Goal: Book appointment/travel/reservation

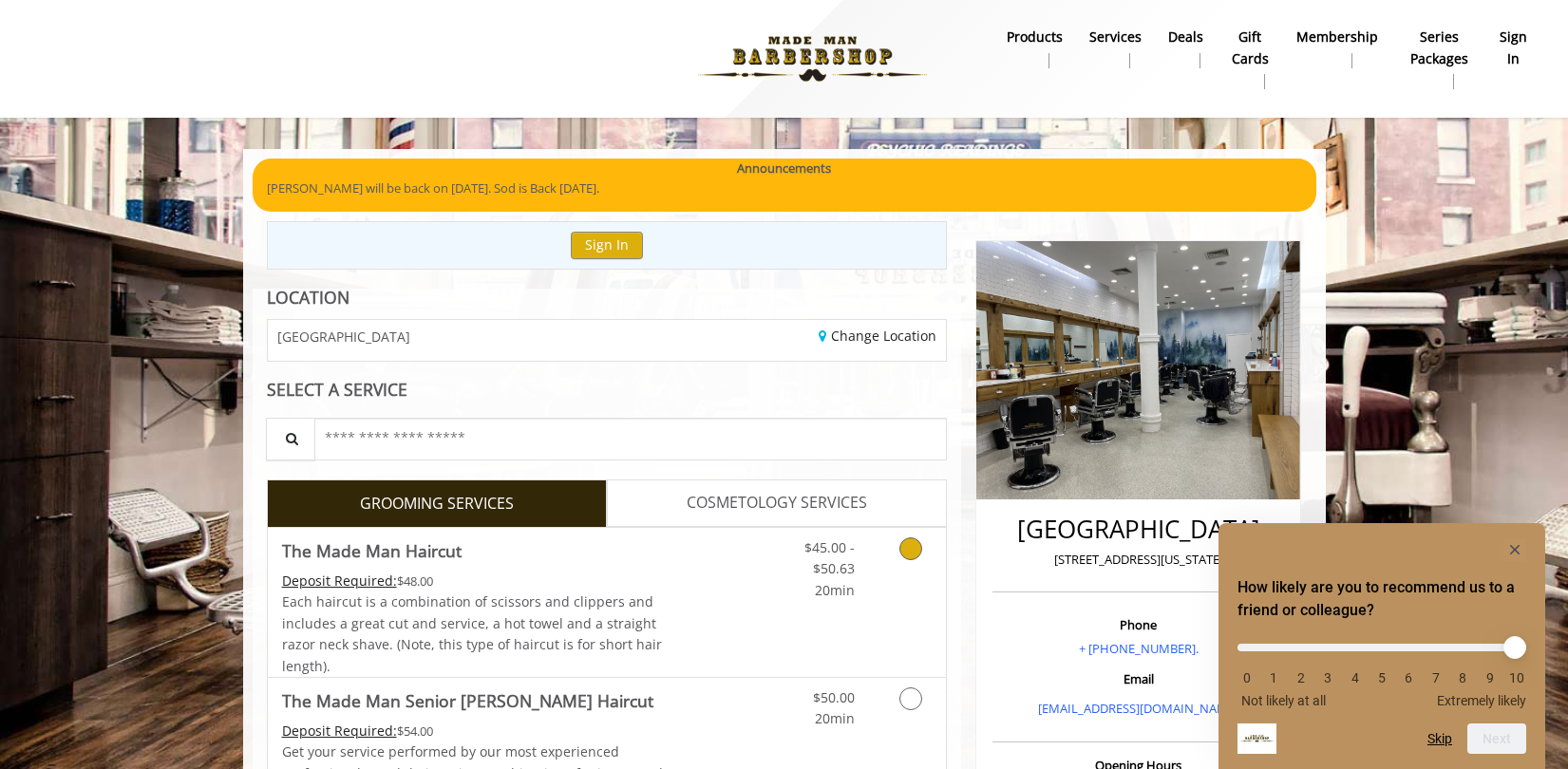
click at [913, 541] on icon "Grooming services" at bounding box center [910, 548] width 22 height 22
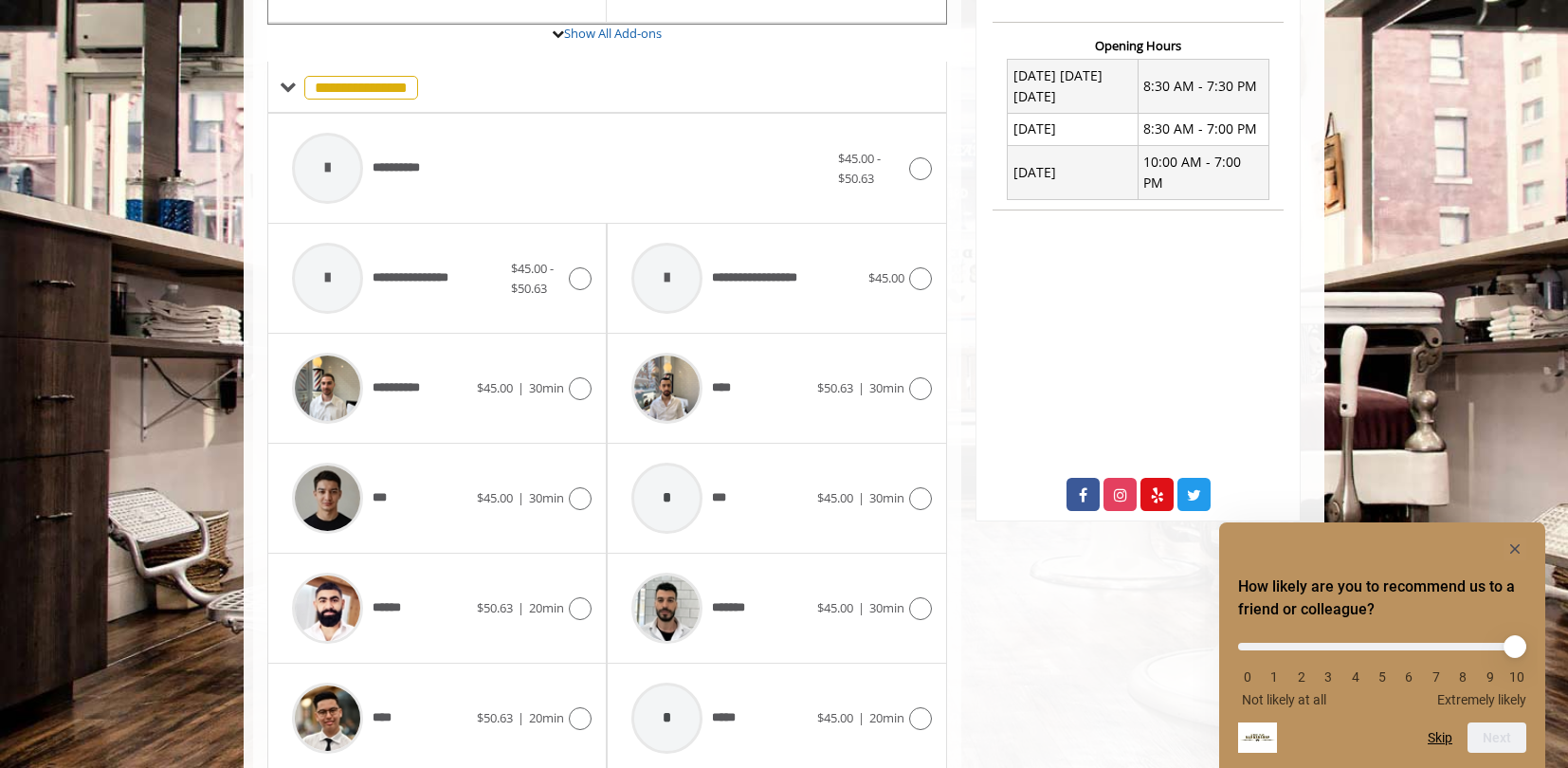
scroll to position [756, 0]
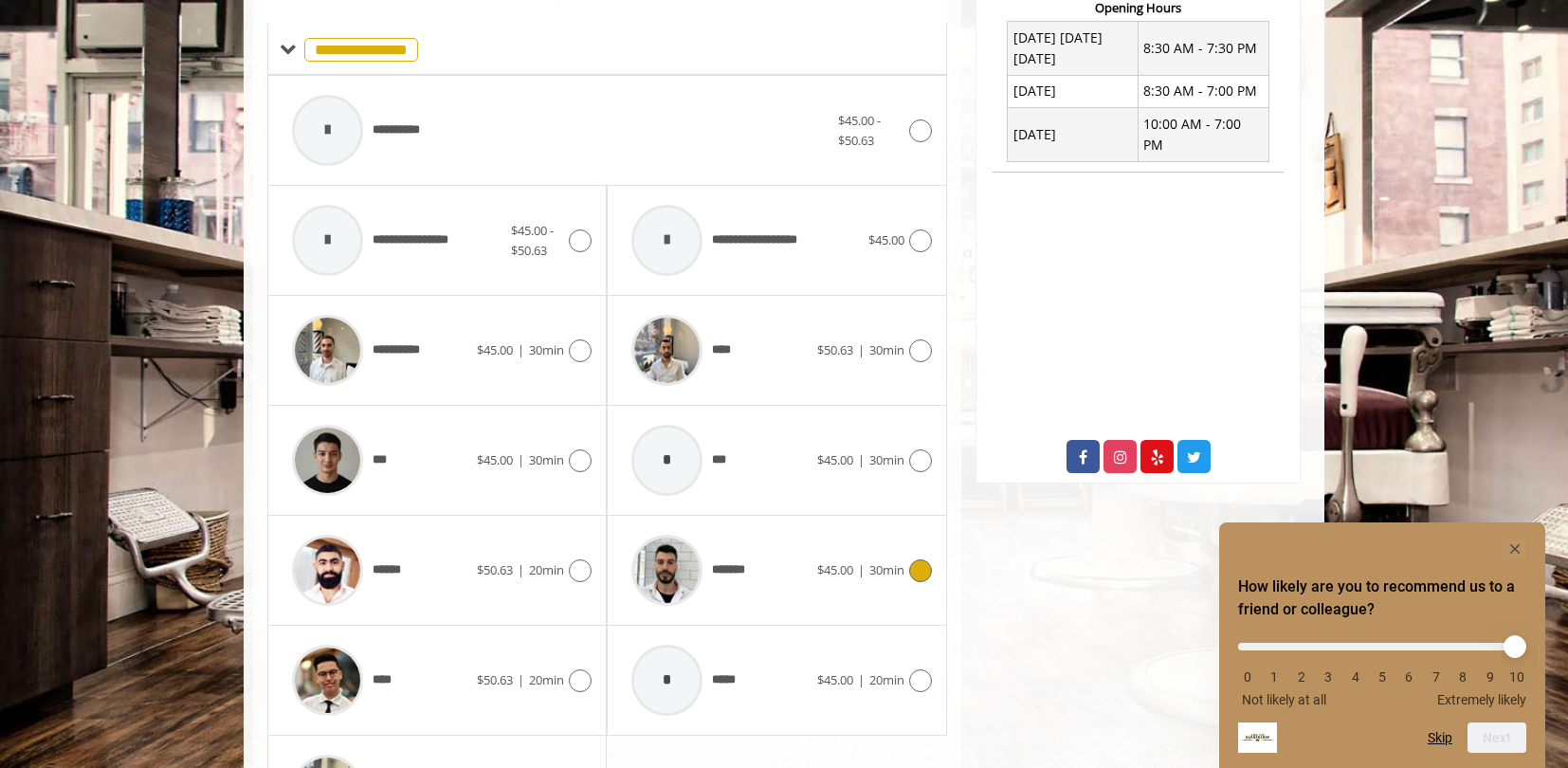
click at [907, 574] on div at bounding box center [918, 570] width 27 height 22
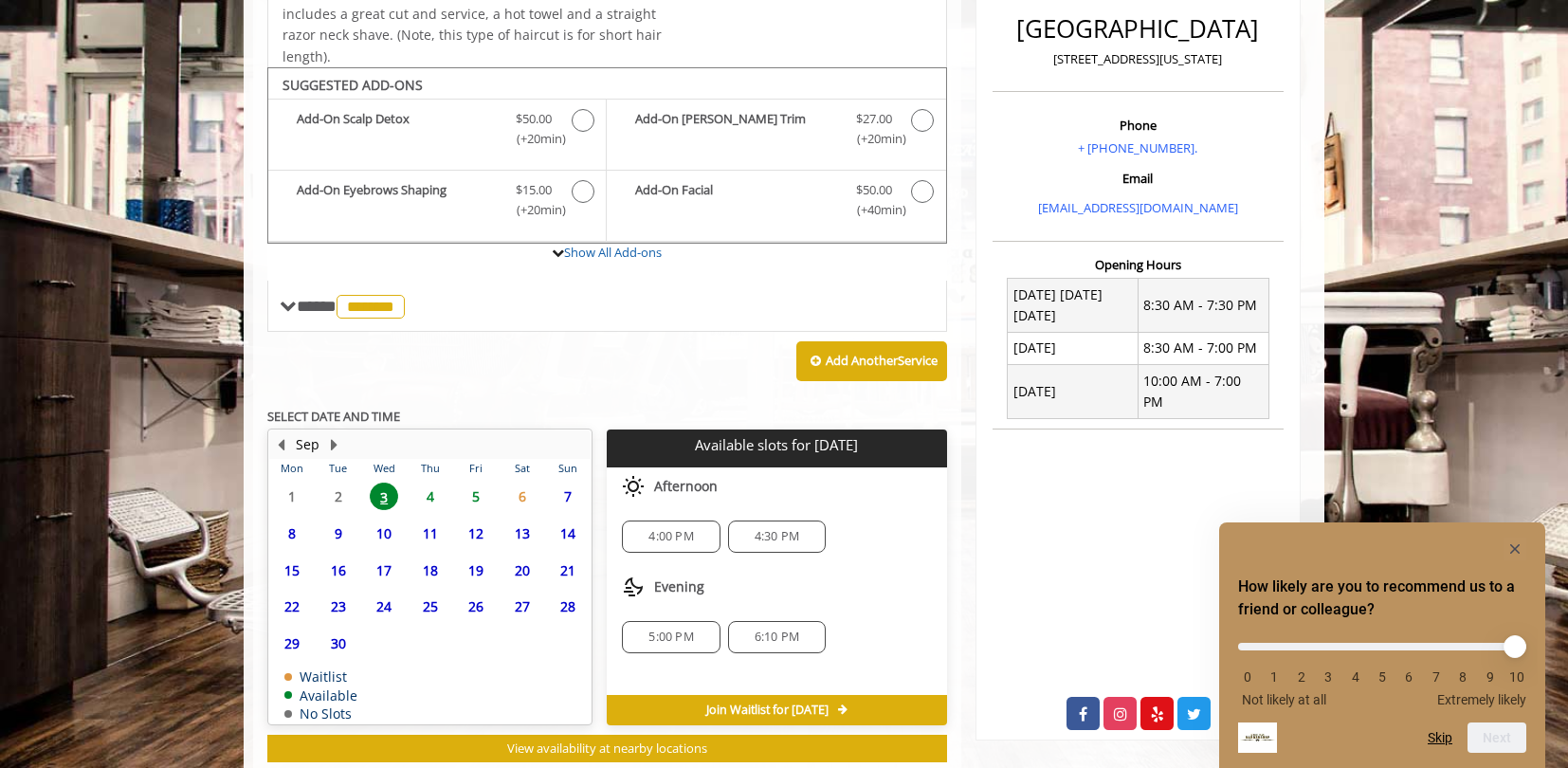
scroll to position [552, 0]
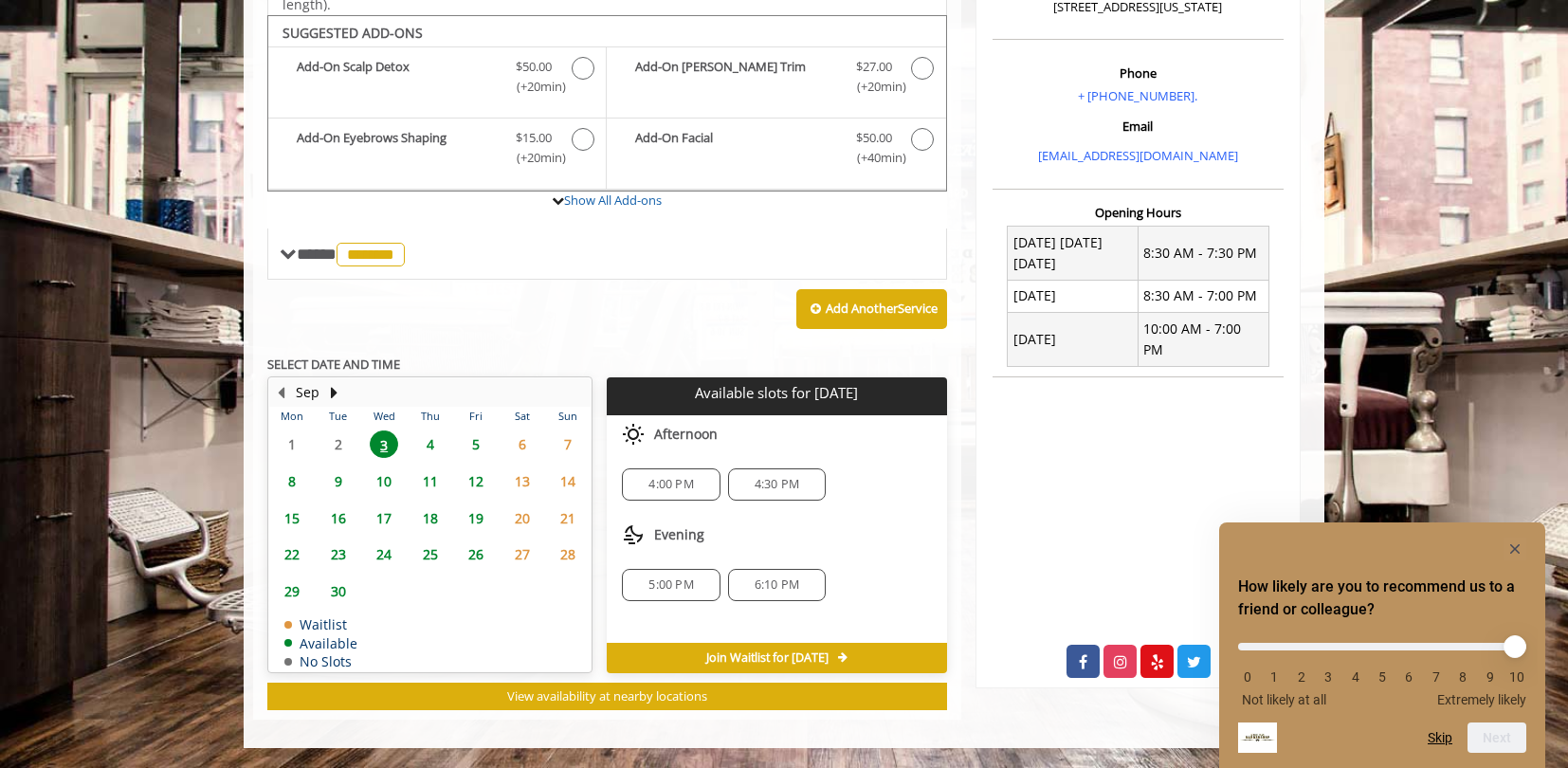
click at [689, 588] on span "5:00 PM" at bounding box center [671, 585] width 45 height 16
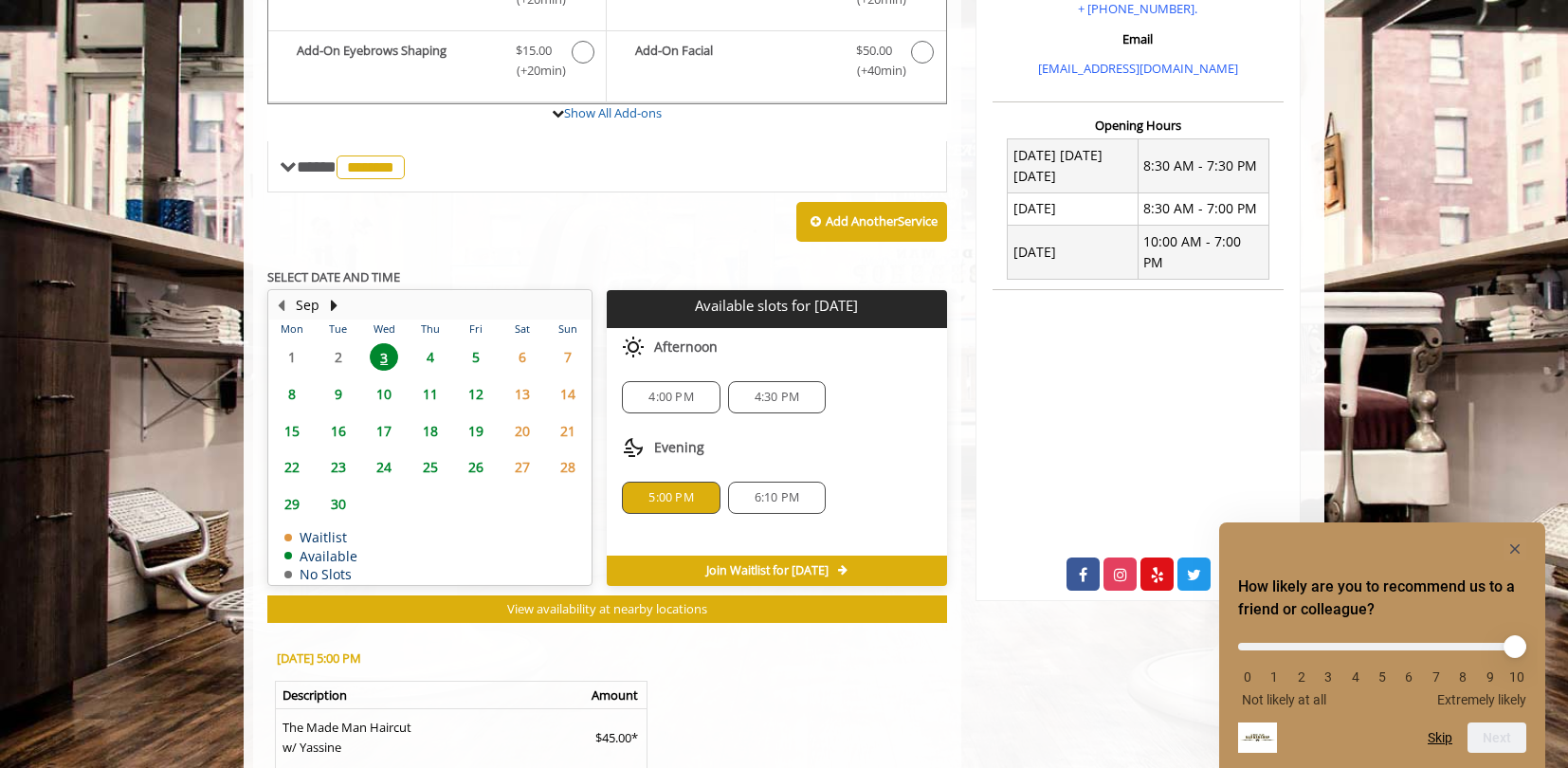
scroll to position [610, 0]
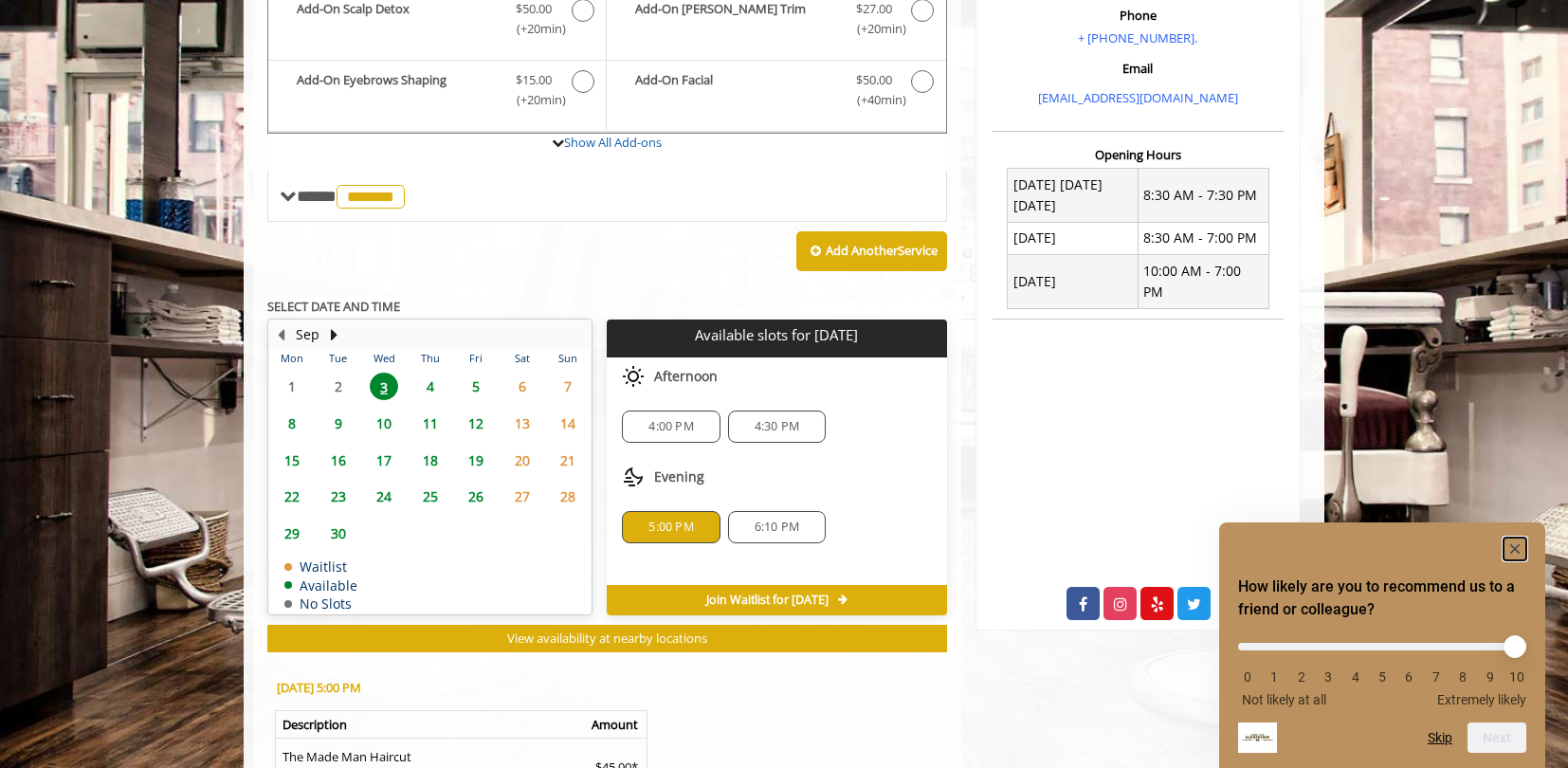
click at [1507, 544] on rect "Hide survey" at bounding box center [1515, 548] width 22 height 22
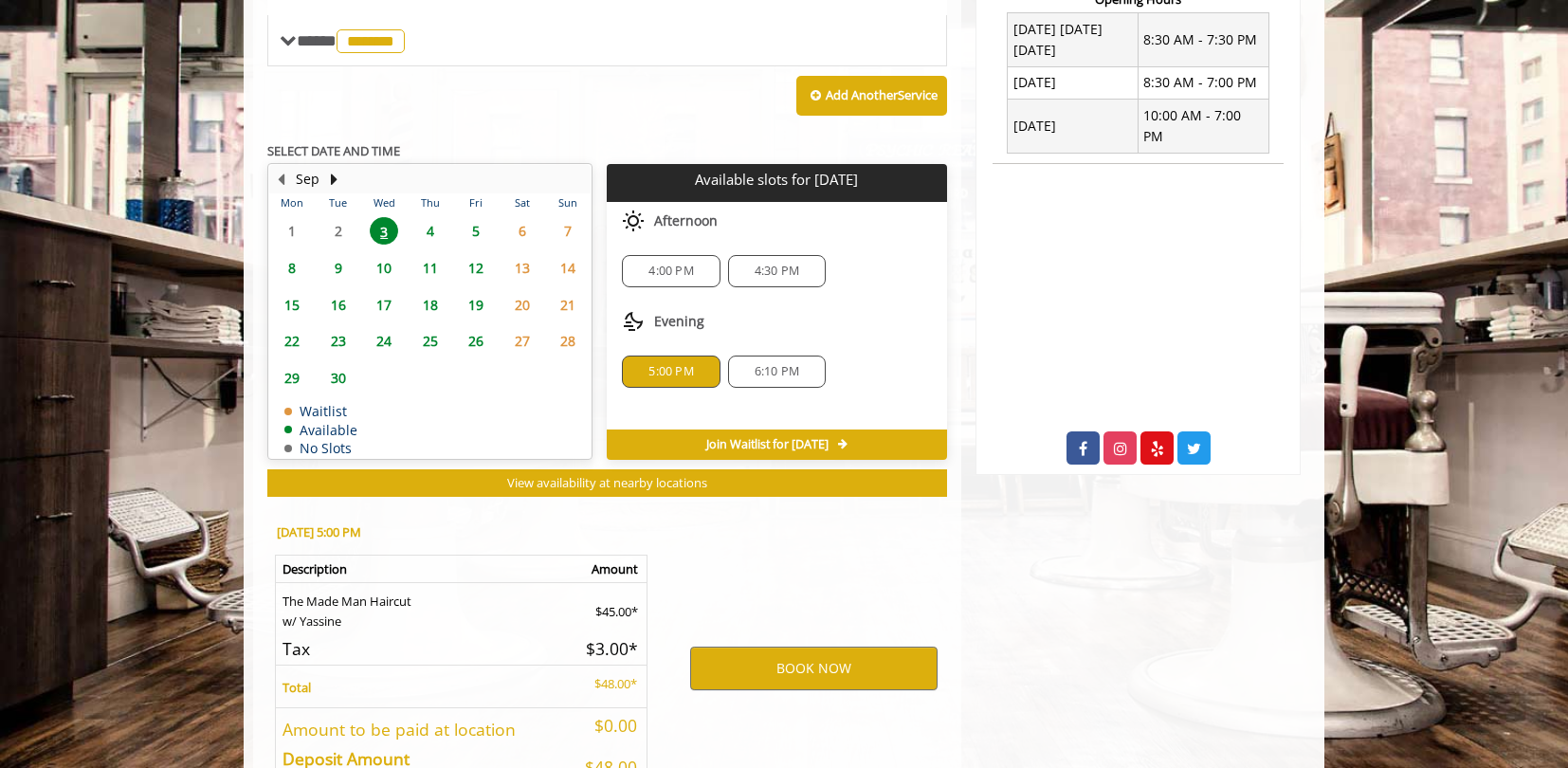
scroll to position [799, 0]
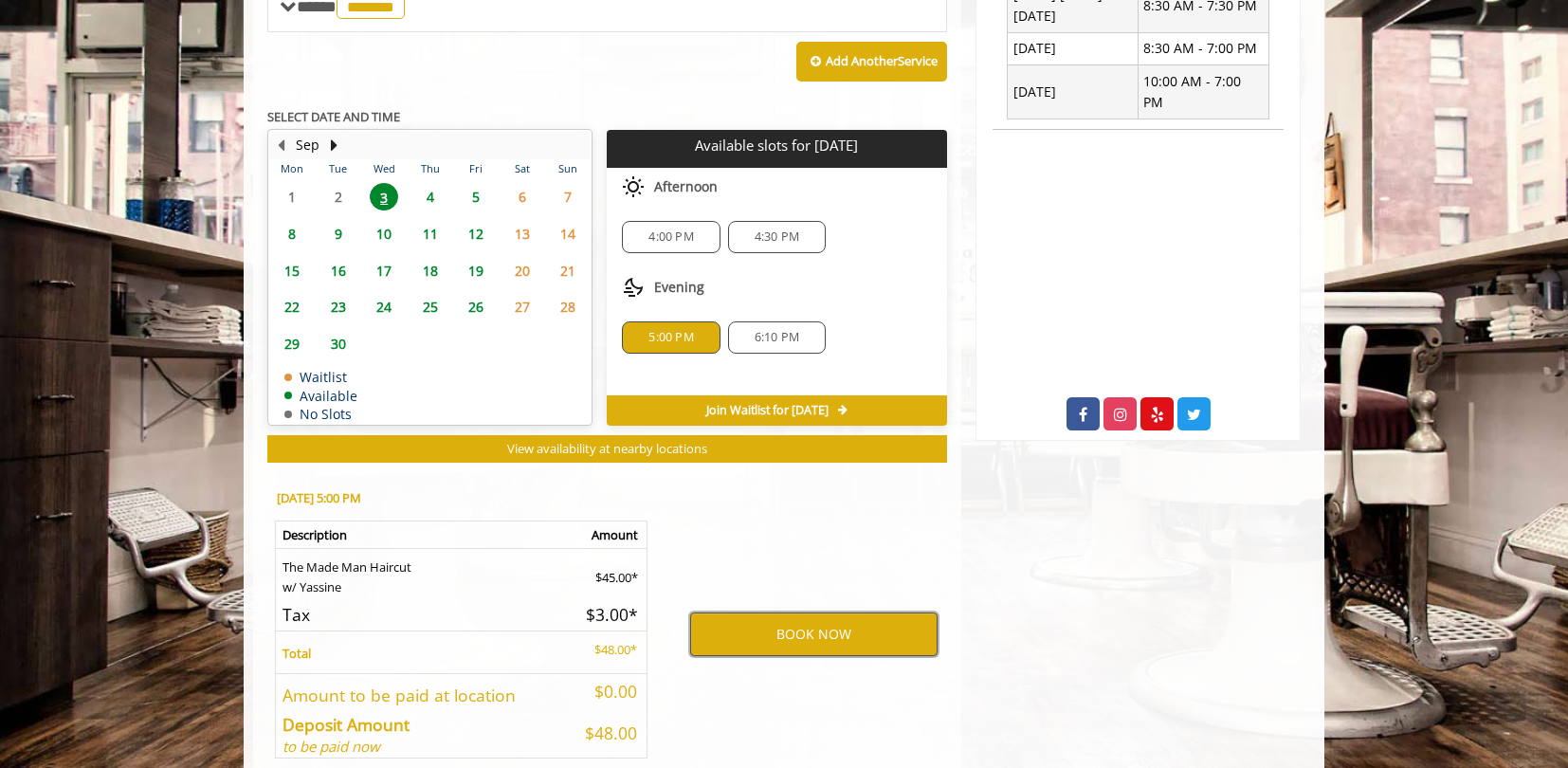
click at [769, 621] on button "BOOK NOW" at bounding box center [814, 634] width 248 height 44
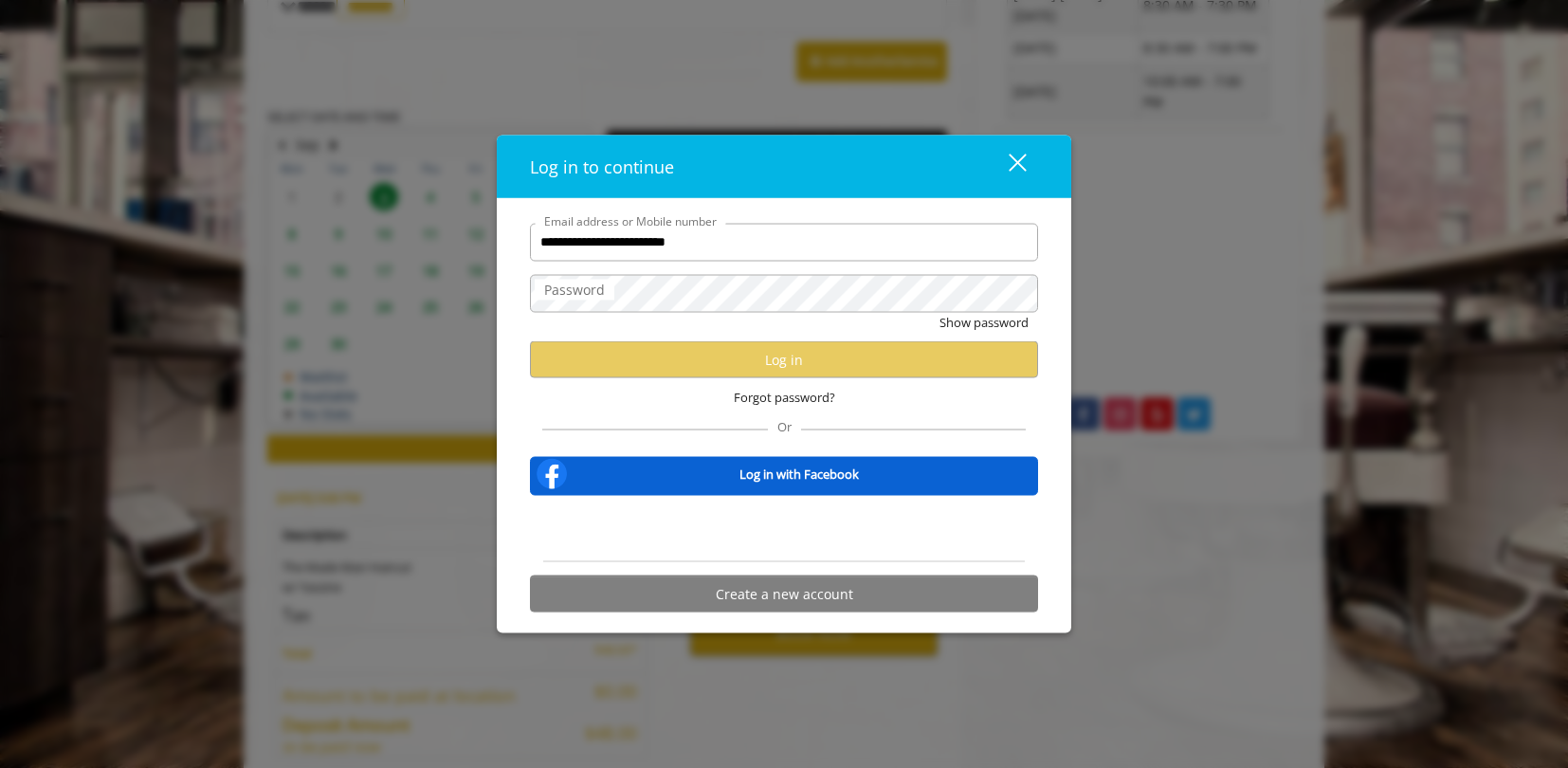
scroll to position [0, 0]
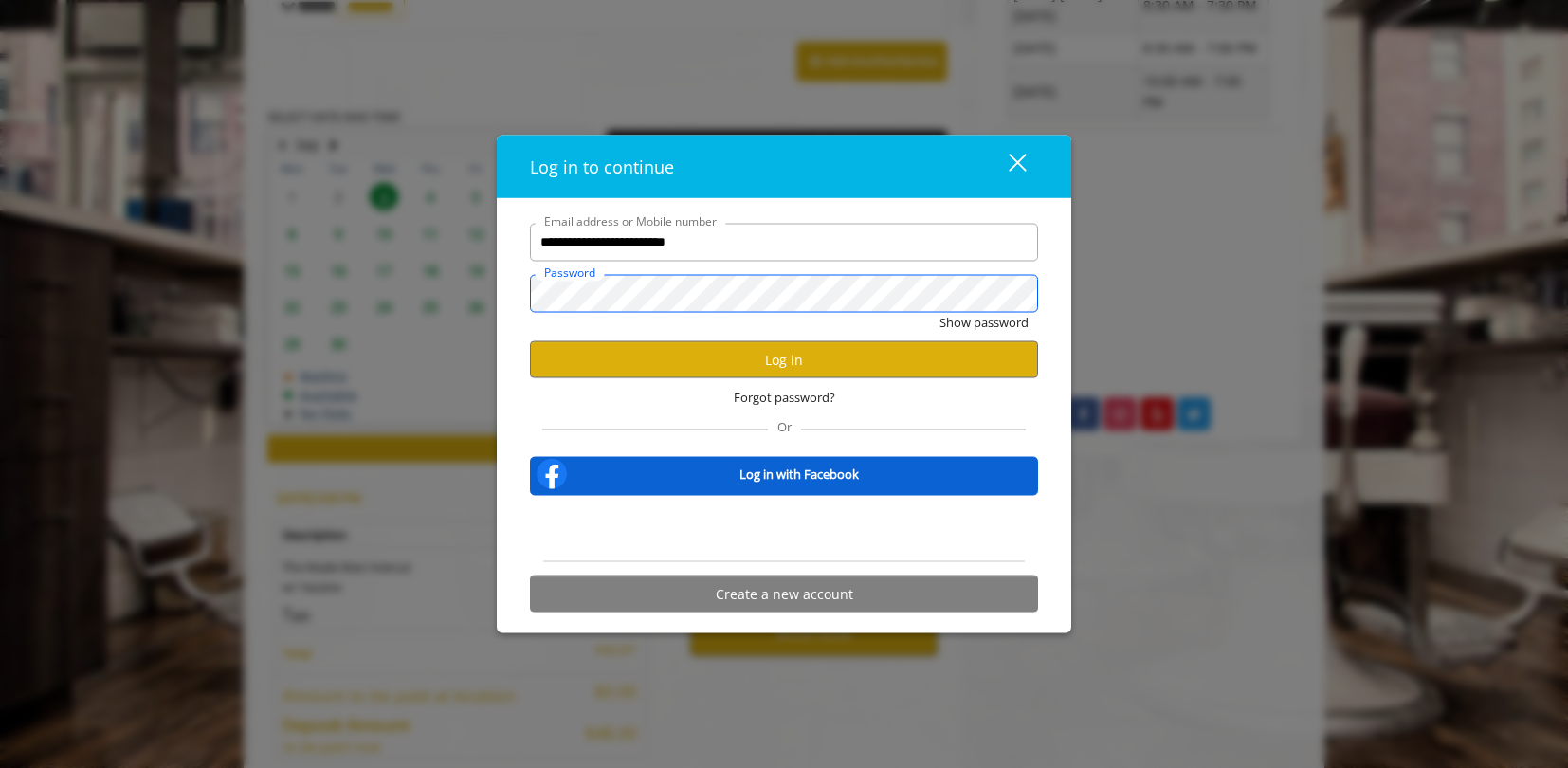
click at [939, 312] on button "Show password" at bounding box center [984, 322] width 89 height 19
click at [790, 350] on button "Log in" at bounding box center [784, 360] width 508 height 37
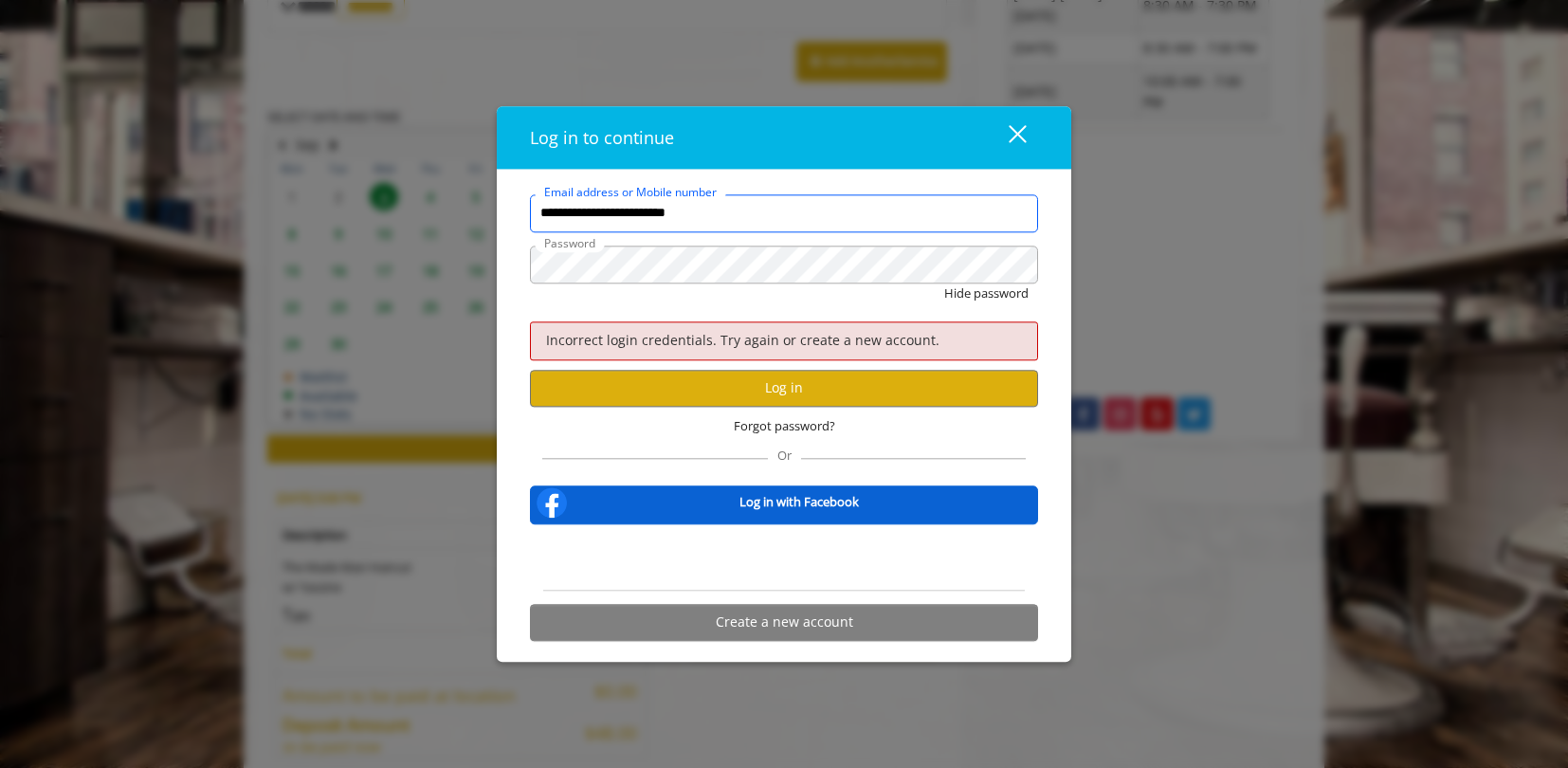
click at [807, 218] on input "**********" at bounding box center [784, 213] width 508 height 38
click at [809, 215] on input "**********" at bounding box center [784, 213] width 508 height 38
type input "**********"
click at [944, 284] on button "Hide password" at bounding box center [986, 294] width 85 height 19
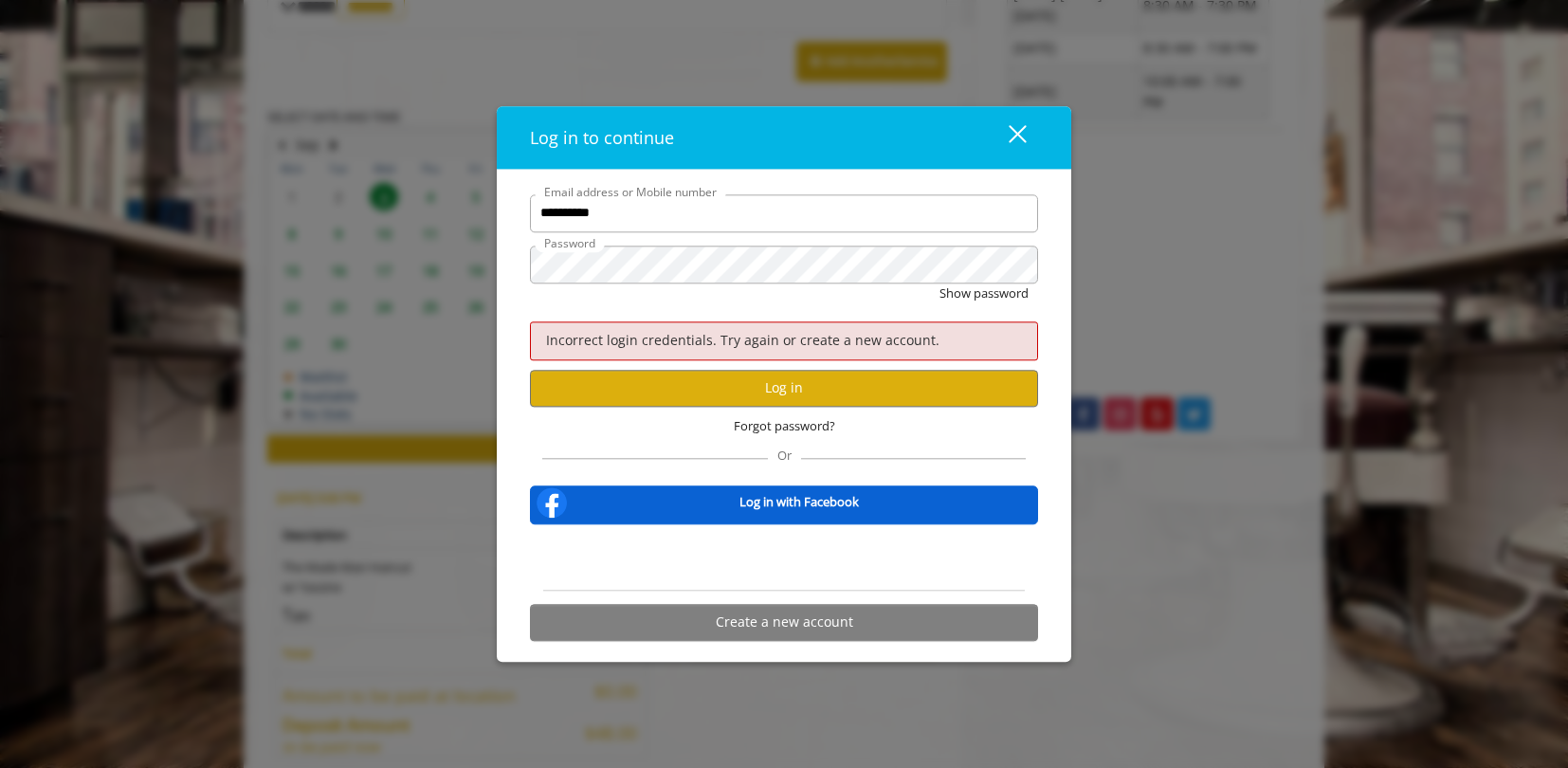
click at [982, 306] on div "Show password" at bounding box center [784, 298] width 508 height 29
click at [986, 294] on button "Show password" at bounding box center [984, 294] width 89 height 19
click at [640, 394] on button "Log in" at bounding box center [784, 388] width 508 height 37
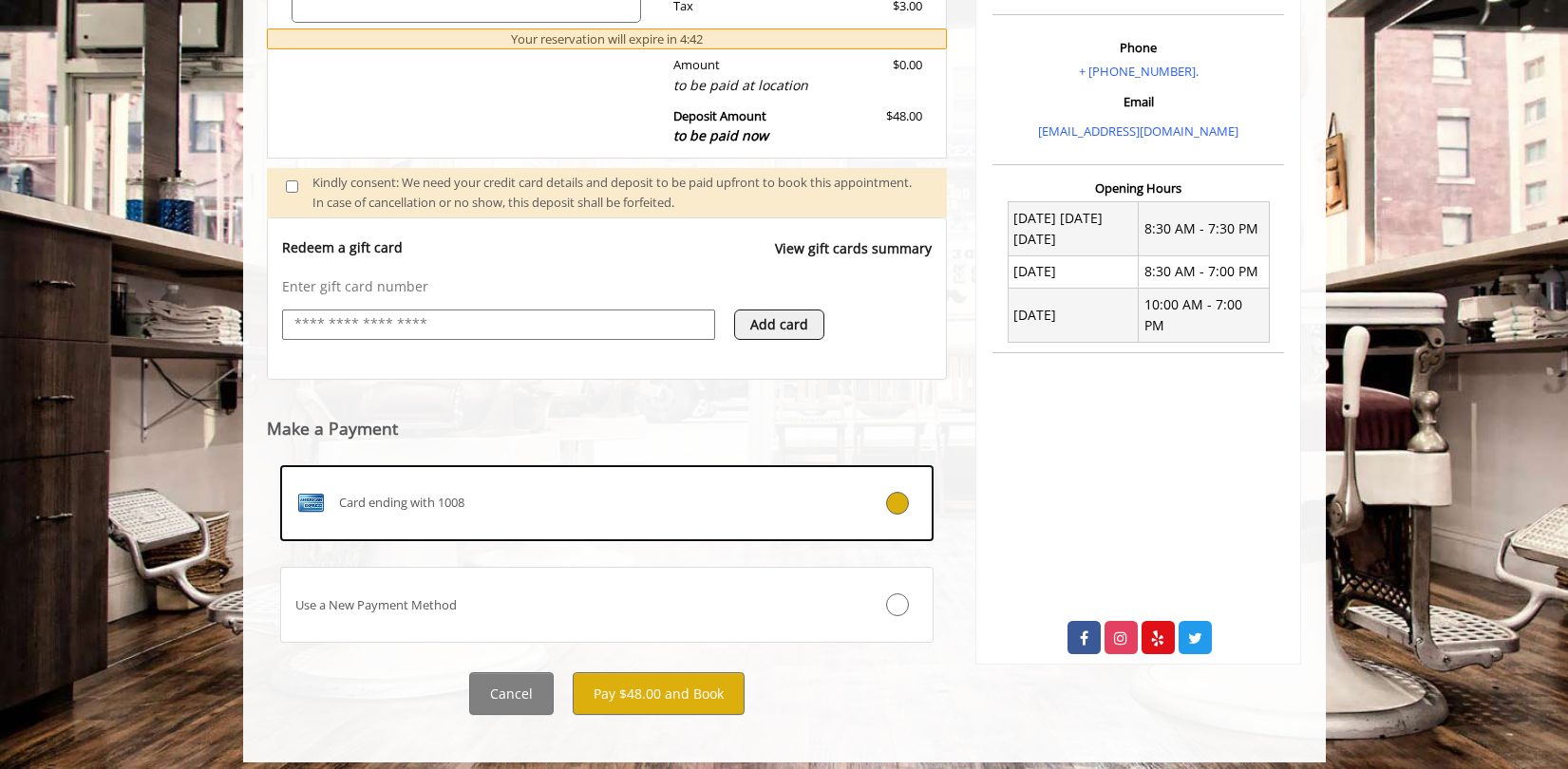
scroll to position [585, 0]
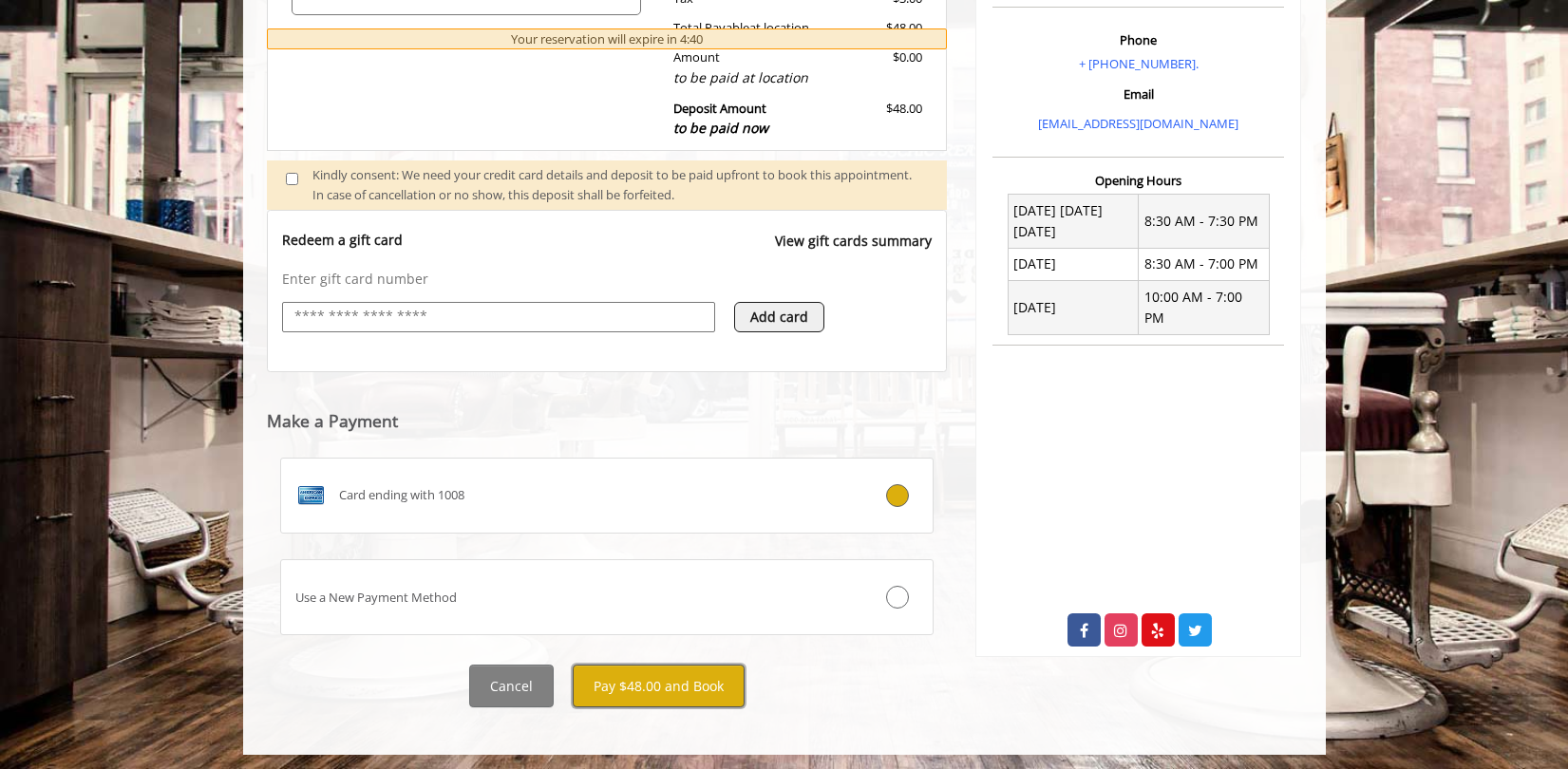
click at [643, 677] on button "Pay $48.00 and Book" at bounding box center [658, 686] width 172 height 43
